Goal: Task Accomplishment & Management: Complete application form

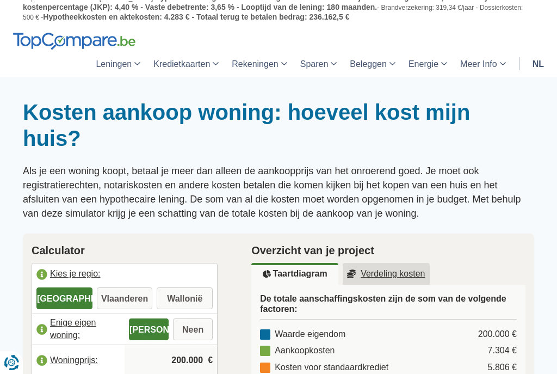
scroll to position [23, 0]
click at [117, 294] on label "Vlaanderen" at bounding box center [125, 298] width 56 height 22
click at [117, 294] on input "Vlaanderen" at bounding box center [125, 299] width 56 height 20
radio input "true"
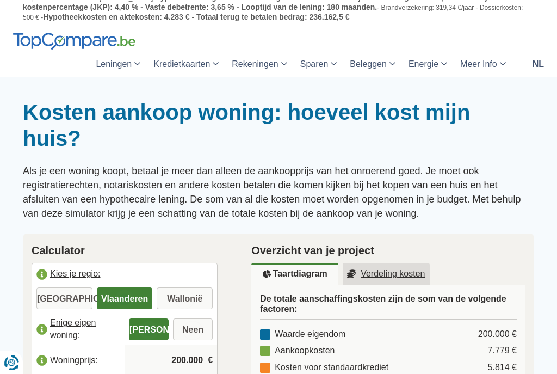
click at [200, 332] on label "Neen" at bounding box center [193, 329] width 40 height 22
click at [200, 332] on input "Neen" at bounding box center [193, 331] width 40 height 20
radio input "true"
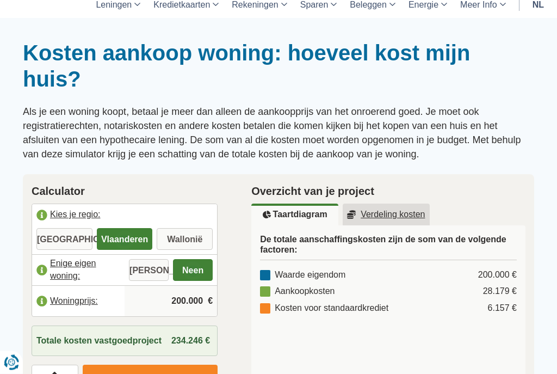
scroll to position [88, 0]
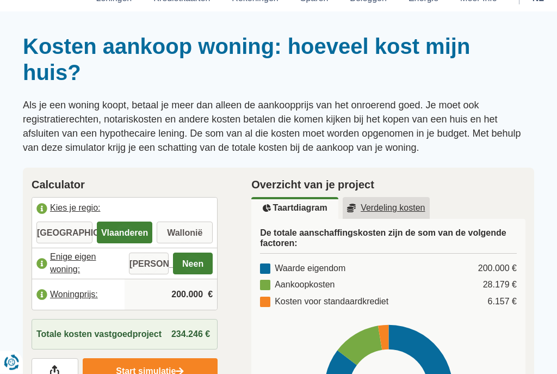
click at [203, 293] on input "200.000" at bounding box center [171, 294] width 84 height 29
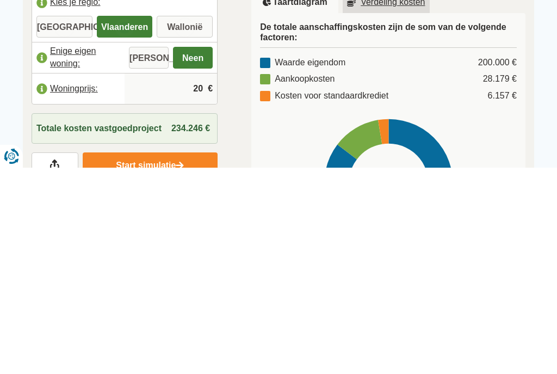
type input "2"
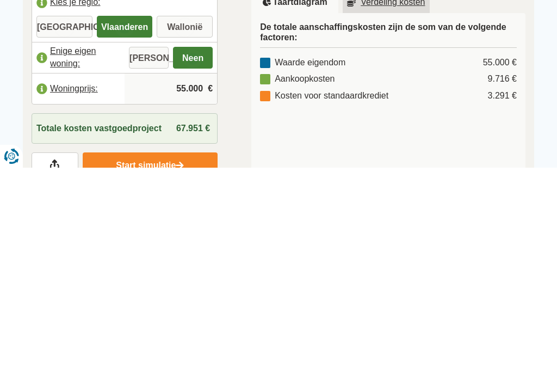
type input "550.000"
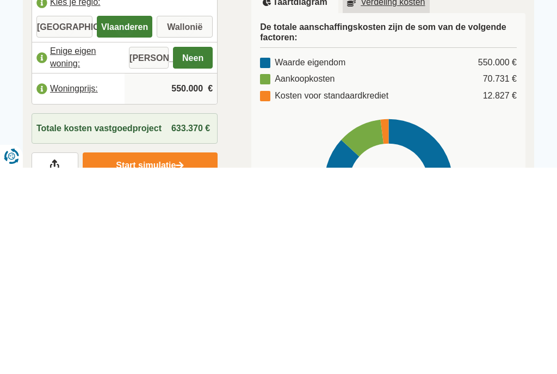
scroll to position [295, 0]
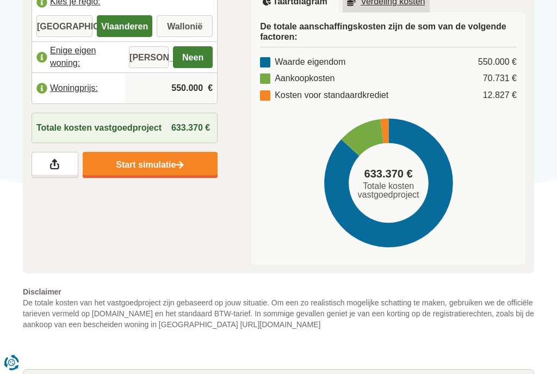
click at [119, 170] on link "Start simulatie" at bounding box center [150, 165] width 135 height 26
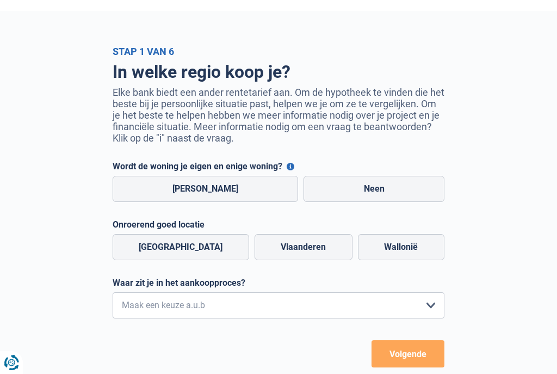
scroll to position [28, 0]
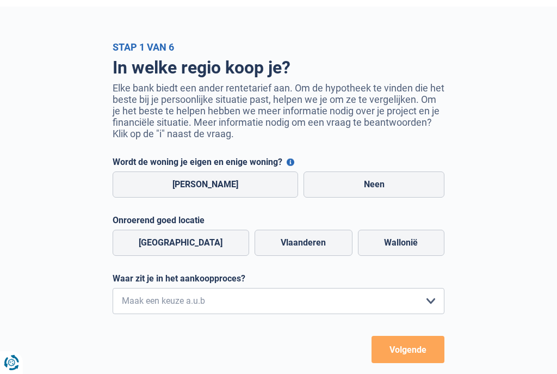
click at [306, 250] on label "Vlaanderen" at bounding box center [304, 243] width 98 height 26
click at [306, 250] on input "Vlaanderen" at bounding box center [304, 243] width 98 height 26
radio input "true"
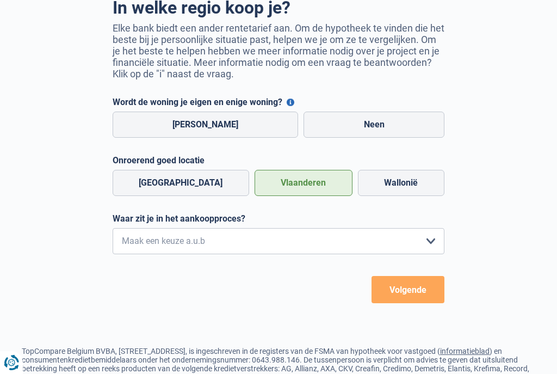
scroll to position [91, 0]
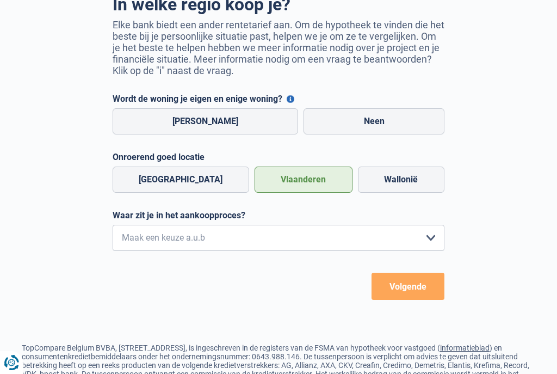
click at [426, 293] on button "Volgende" at bounding box center [408, 286] width 73 height 27
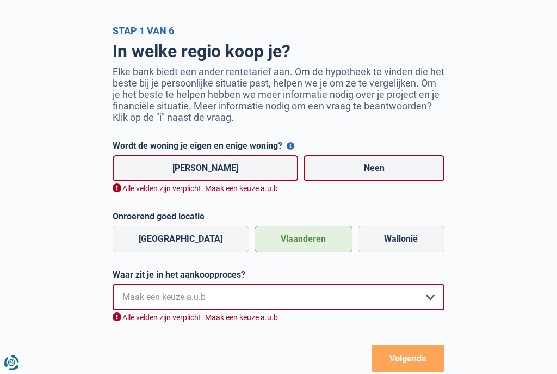
scroll to position [39, 0]
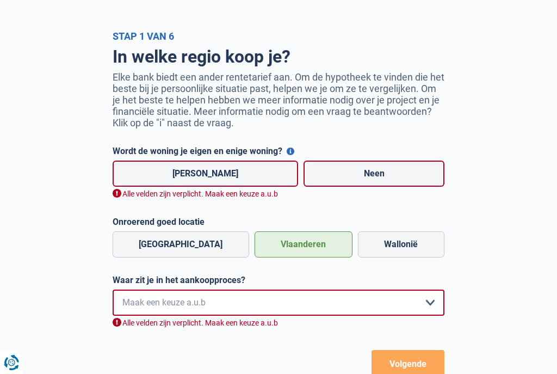
click at [228, 177] on label "[PERSON_NAME]" at bounding box center [206, 174] width 186 height 26
click at [228, 177] on input "[PERSON_NAME]" at bounding box center [206, 174] width 186 height 26
radio input "true"
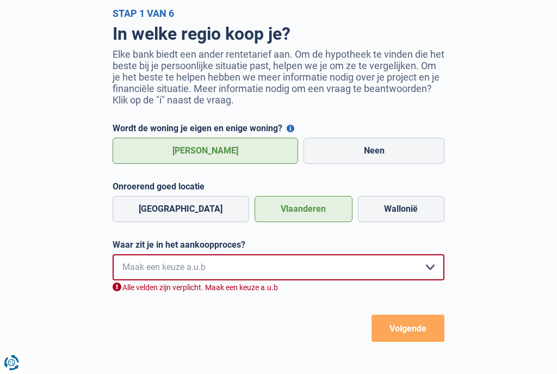
scroll to position [64, 0]
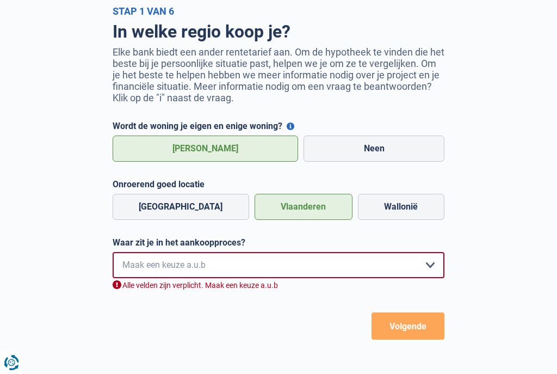
click at [441, 270] on select "Ik wil me uitsluitend informeren omdat ik op dit moment geen concrete plannen h…" at bounding box center [279, 265] width 332 height 26
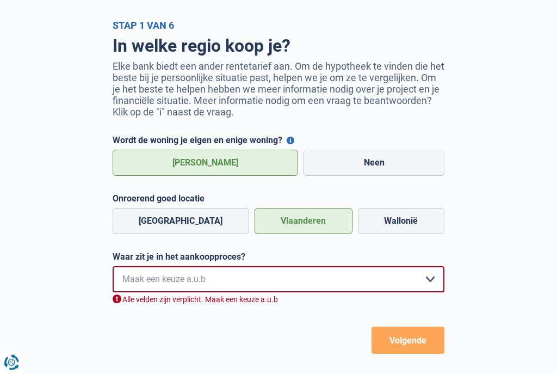
scroll to position [56, 0]
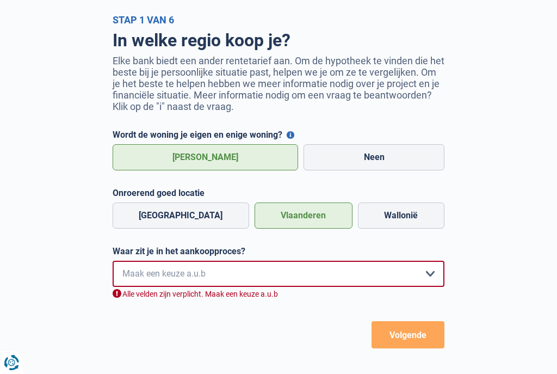
click at [437, 279] on select "Ik wil me uitsluitend informeren omdat ik op dit moment geen concrete plannen h…" at bounding box center [279, 274] width 332 height 26
select select "1a"
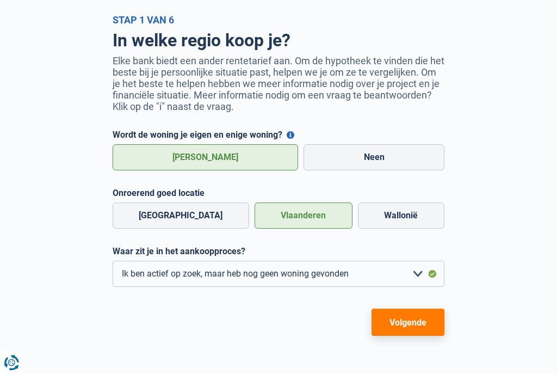
click at [430, 327] on button "Volgende" at bounding box center [408, 322] width 73 height 27
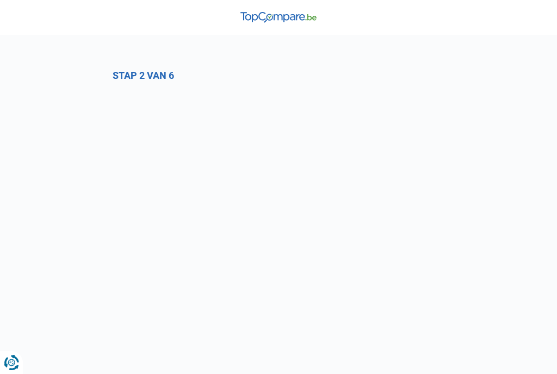
select select "1a"
